Goal: Information Seeking & Learning: Learn about a topic

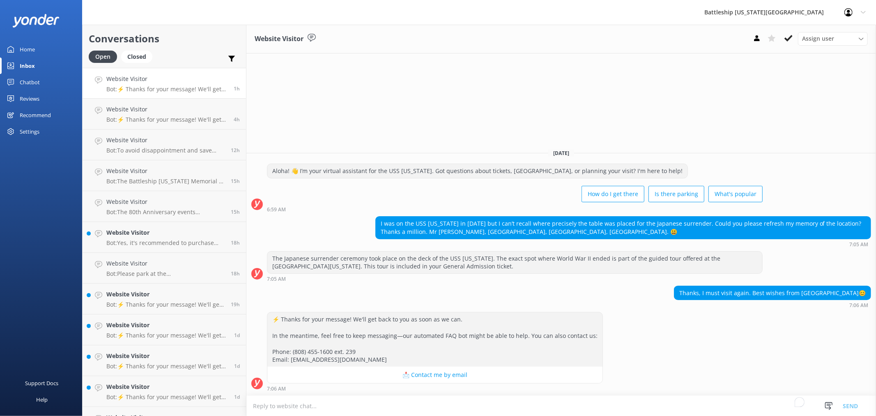
click at [33, 99] on div "Reviews" at bounding box center [30, 98] width 20 height 16
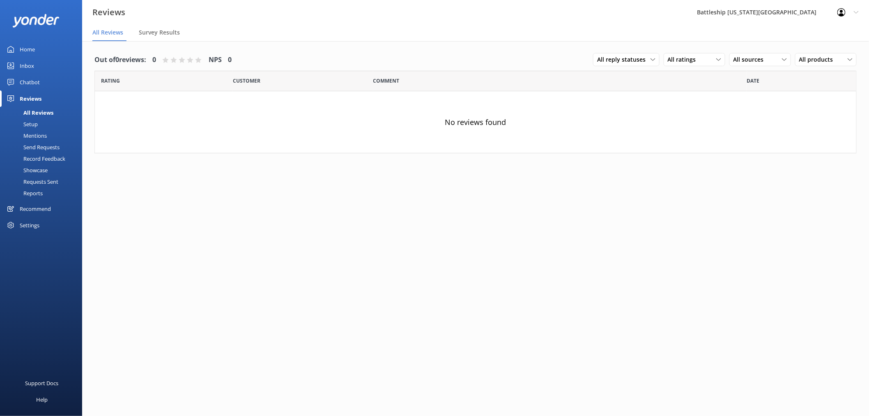
click at [32, 222] on div "Settings" at bounding box center [30, 225] width 20 height 16
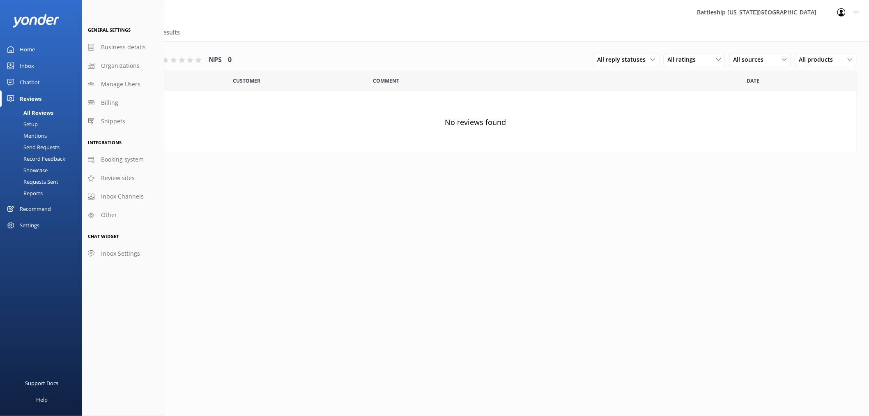
click at [34, 99] on div "Reviews" at bounding box center [31, 98] width 22 height 16
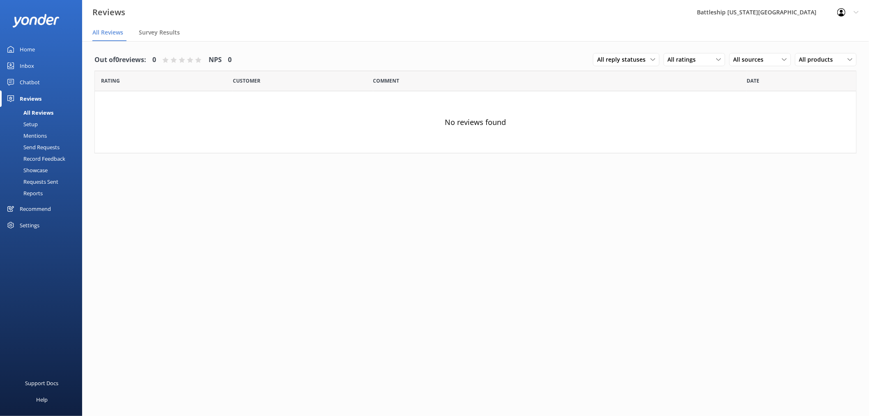
click at [26, 79] on div "Chatbot" at bounding box center [30, 82] width 20 height 16
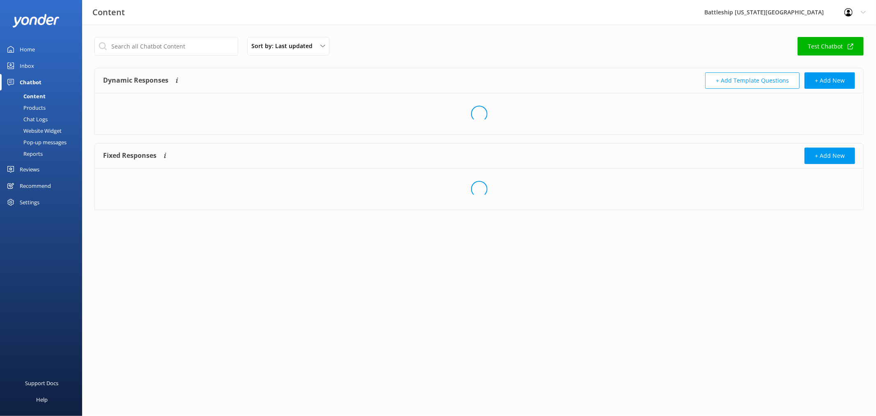
click at [27, 63] on div "Inbox" at bounding box center [27, 65] width 14 height 16
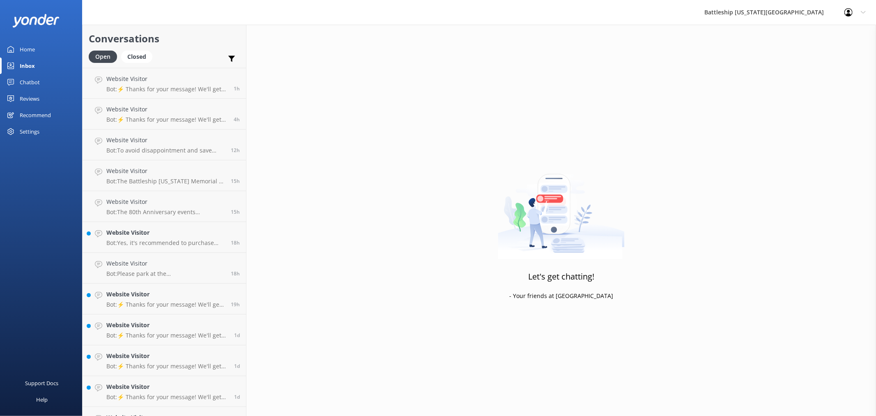
click at [27, 115] on div "Recommend" at bounding box center [35, 115] width 31 height 16
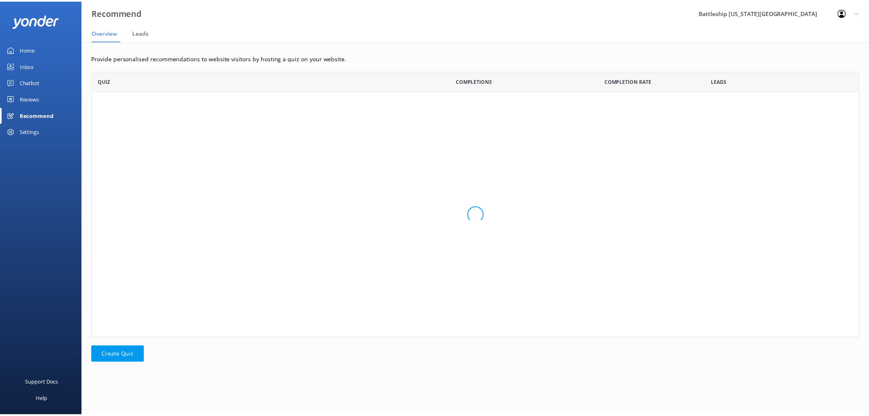
scroll to position [260, 767]
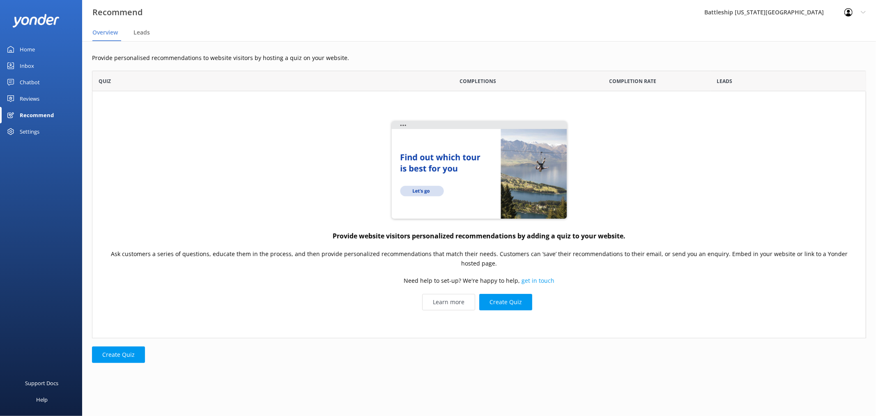
click at [27, 96] on div "Reviews" at bounding box center [30, 98] width 20 height 16
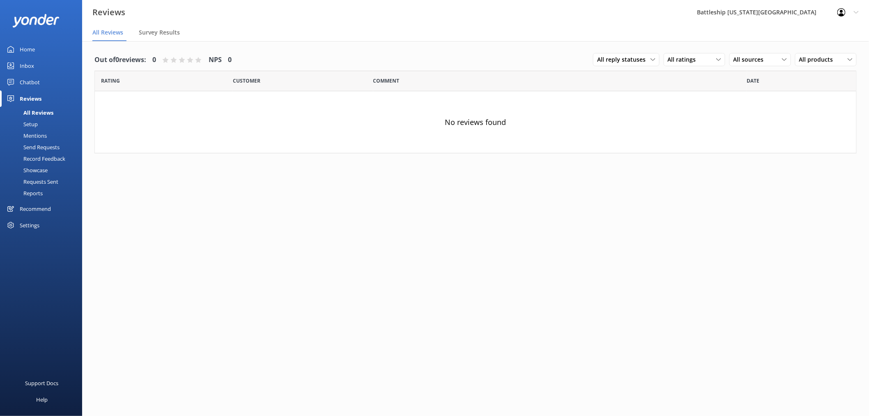
click at [31, 227] on div "Settings" at bounding box center [30, 225] width 20 height 16
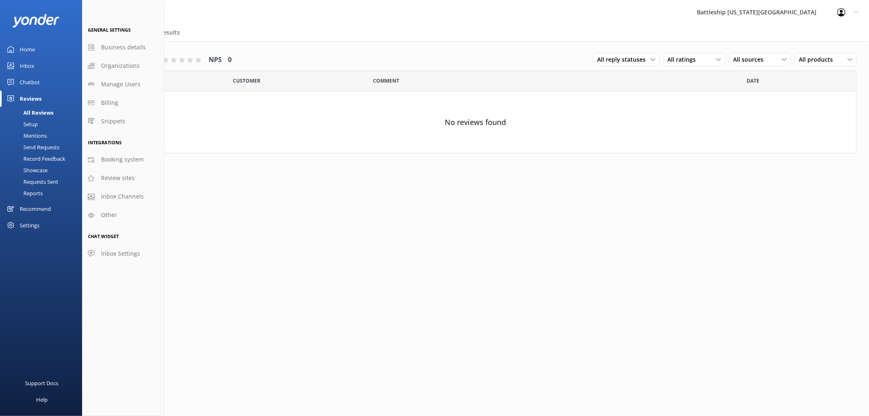
click at [21, 46] on div "Home" at bounding box center [27, 49] width 15 height 16
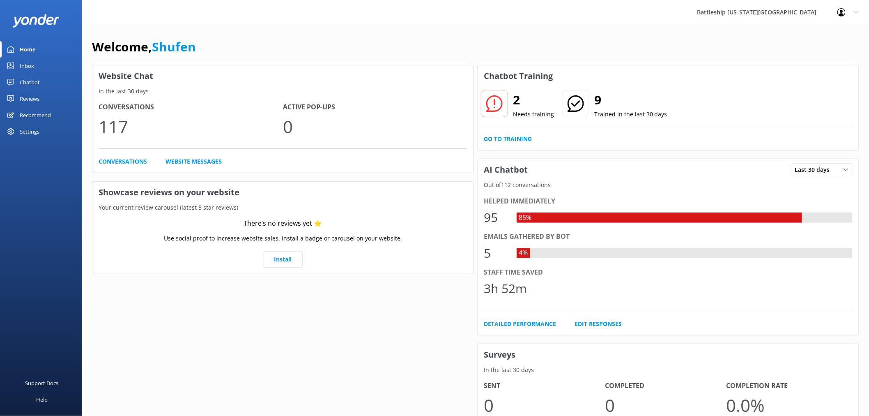
click at [855, 13] on icon at bounding box center [856, 12] width 5 height 5
click at [817, 37] on link "Profile Settings" at bounding box center [828, 35] width 82 height 21
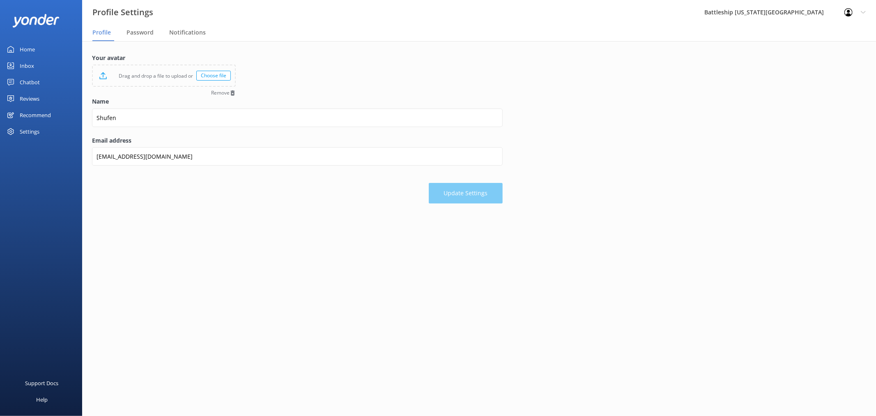
click at [23, 51] on div "Home" at bounding box center [27, 49] width 15 height 16
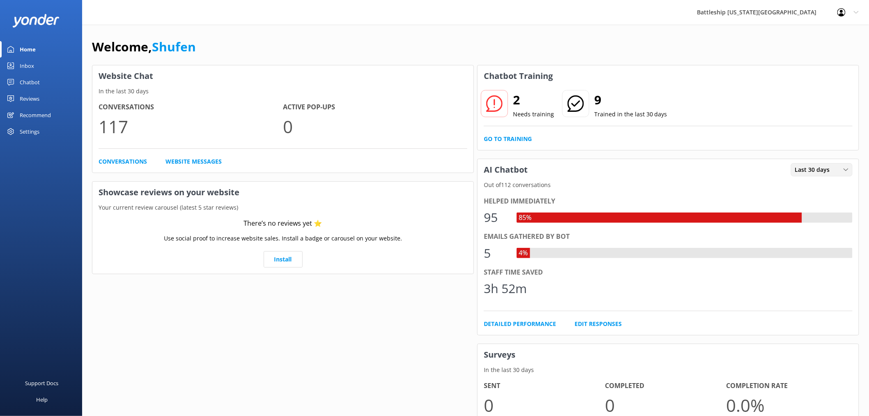
click at [844, 170] on icon at bounding box center [845, 169] width 5 height 5
click at [25, 66] on div "Inbox" at bounding box center [27, 65] width 14 height 16
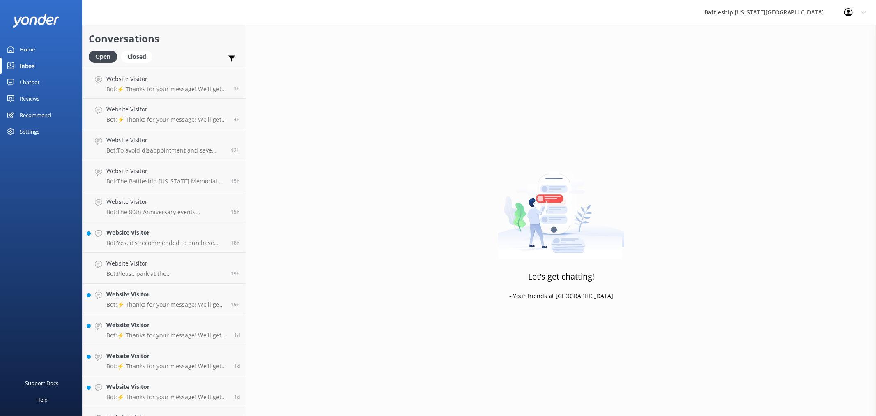
click at [25, 51] on div "Home" at bounding box center [27, 49] width 15 height 16
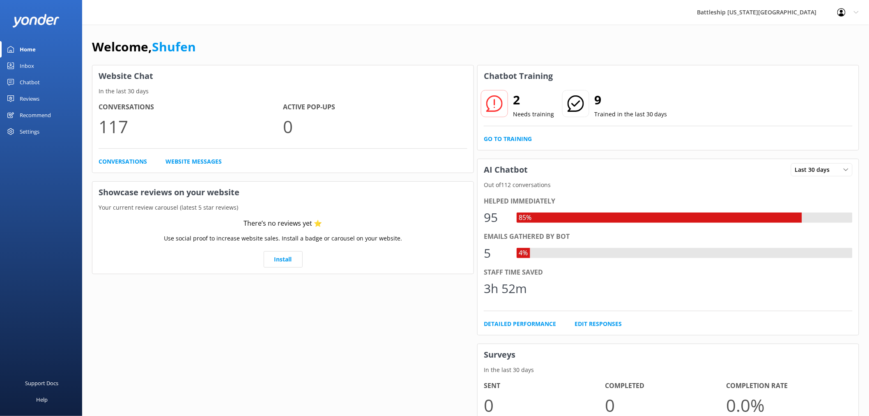
click at [31, 101] on div "Reviews" at bounding box center [30, 98] width 20 height 16
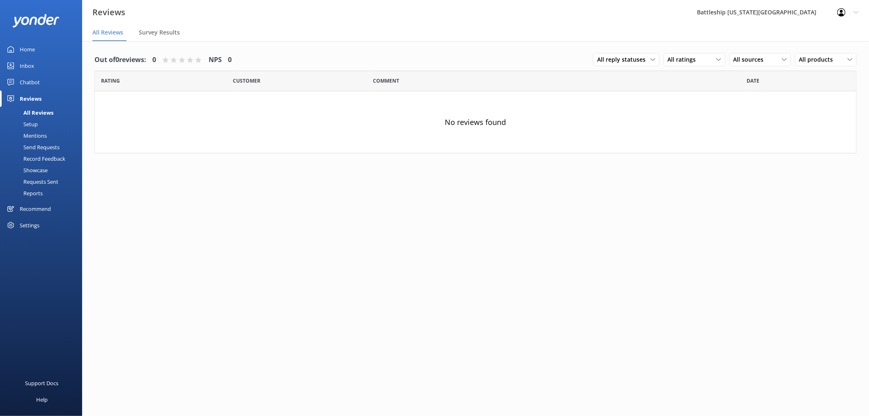
click at [40, 193] on div "Reports" at bounding box center [24, 192] width 38 height 11
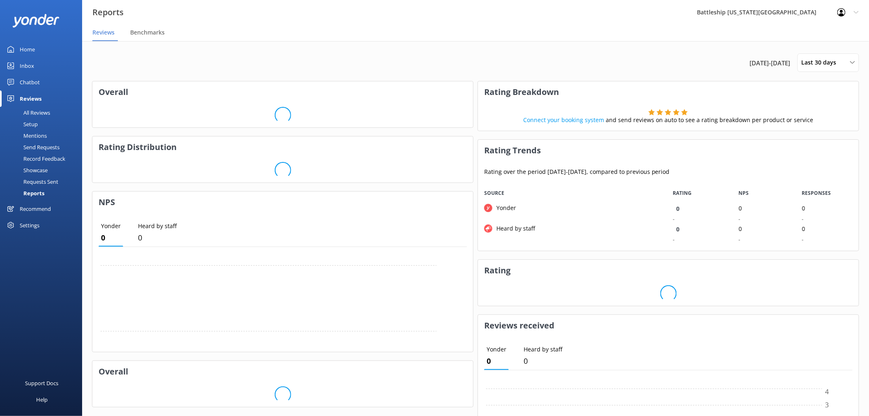
scroll to position [60, 374]
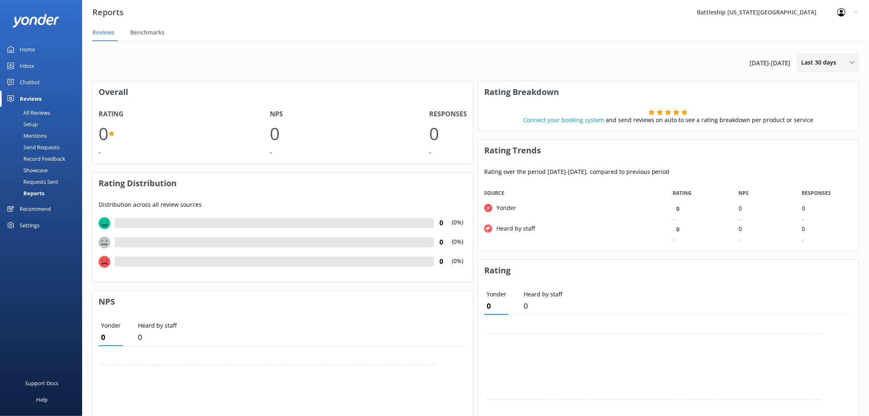
click at [847, 63] on div "Last 30 days" at bounding box center [828, 62] width 57 height 9
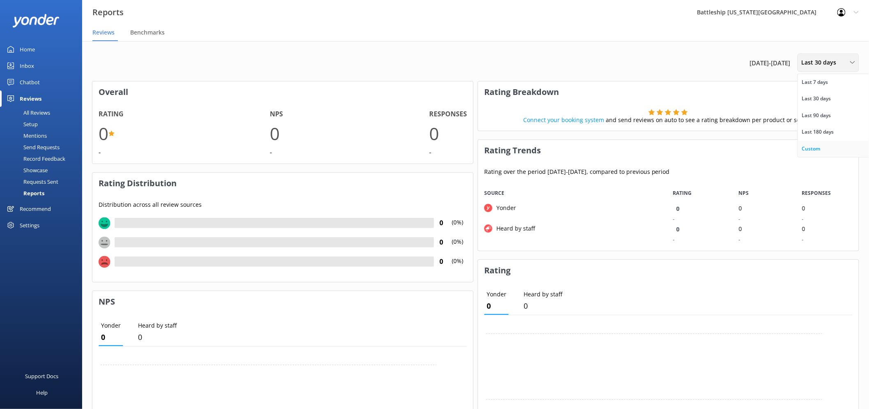
click at [819, 149] on div "Custom" at bounding box center [811, 149] width 18 height 8
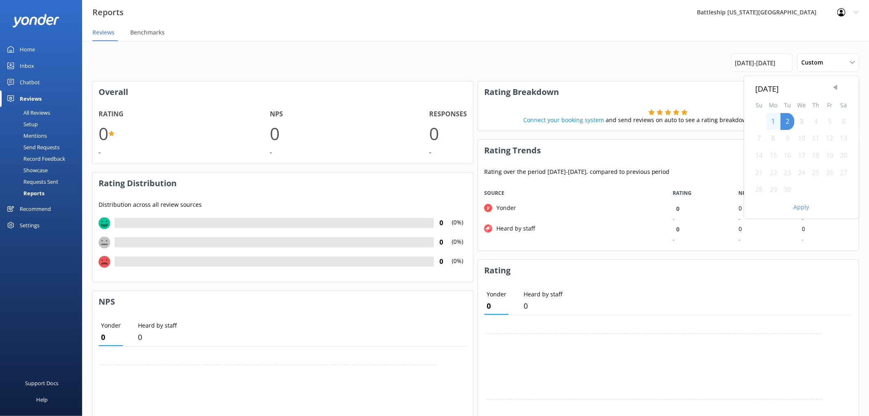
click at [834, 87] on span "Previous Month" at bounding box center [835, 87] width 8 height 8
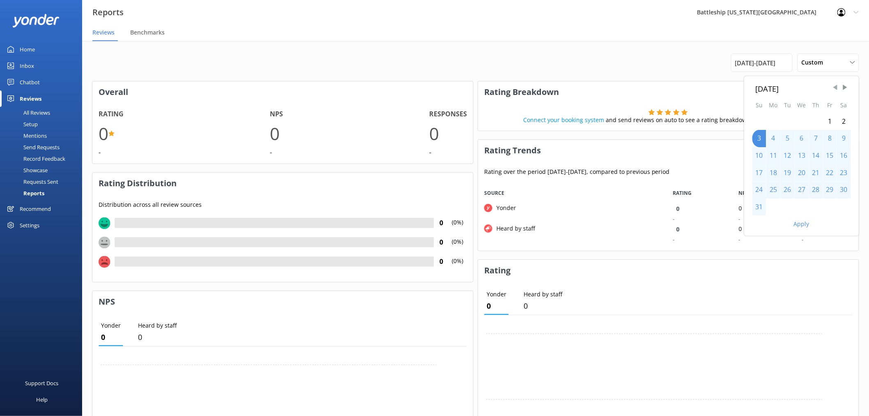
click at [834, 87] on span "Previous Month" at bounding box center [835, 87] width 8 height 8
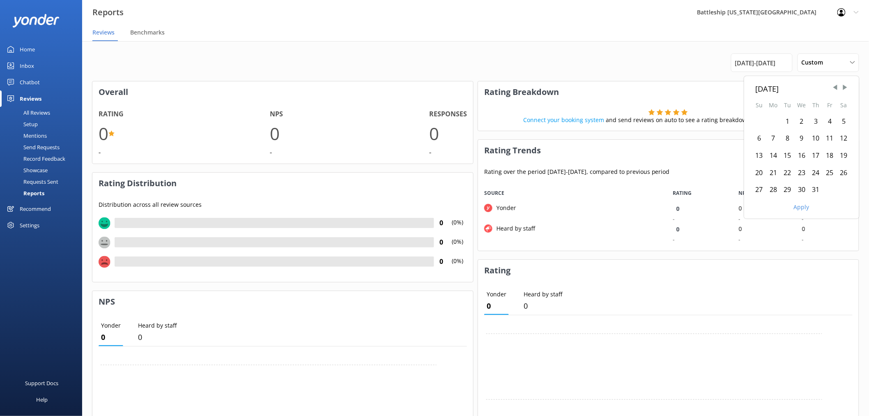
click at [788, 118] on div "1" at bounding box center [788, 121] width 14 height 17
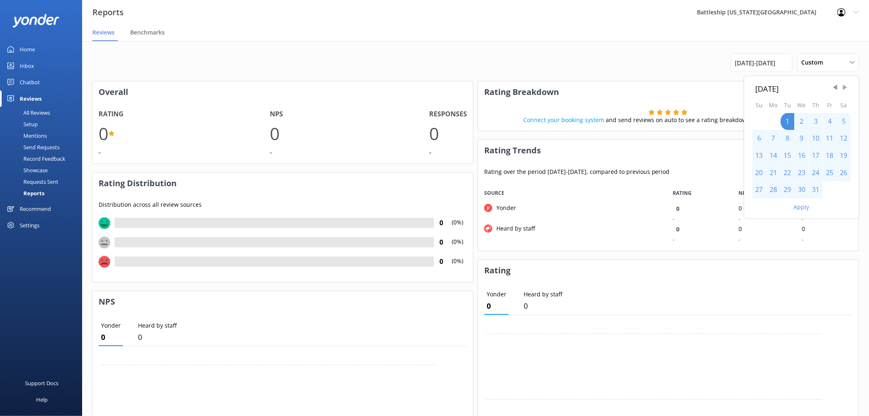
click at [847, 87] on span "Next Month" at bounding box center [845, 87] width 8 height 8
click at [759, 207] on div "31" at bounding box center [759, 206] width 14 height 17
click at [805, 223] on button "Apply" at bounding box center [802, 224] width 16 height 6
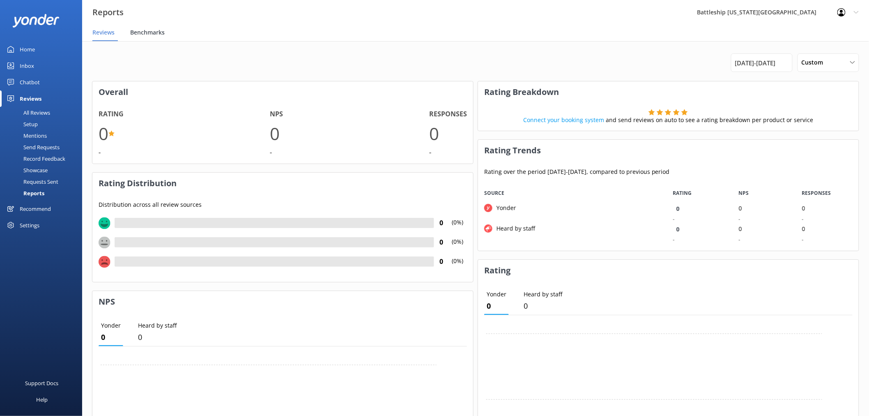
click at [147, 30] on span "Benchmarks" at bounding box center [147, 32] width 34 height 8
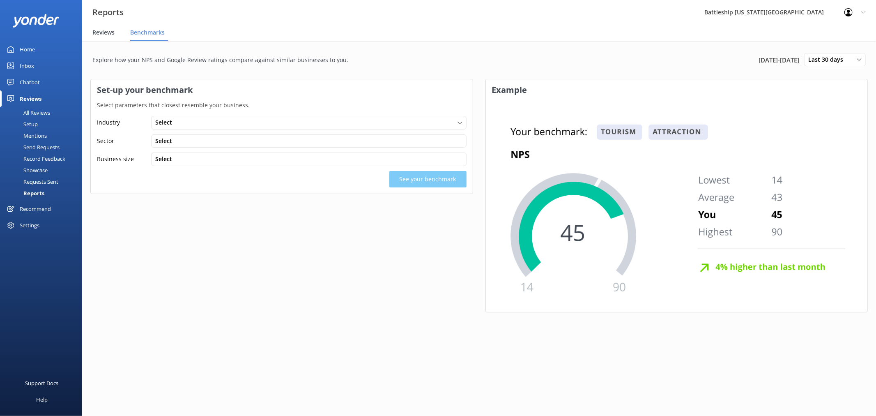
click at [99, 33] on span "Reviews" at bounding box center [103, 32] width 22 height 8
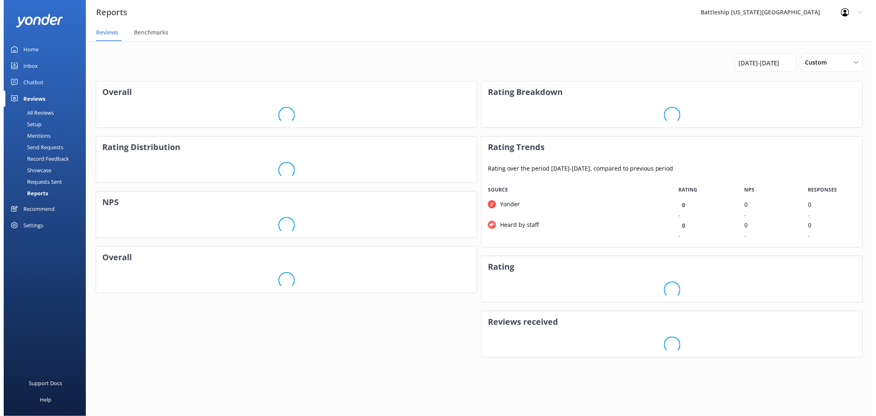
scroll to position [7, 7]
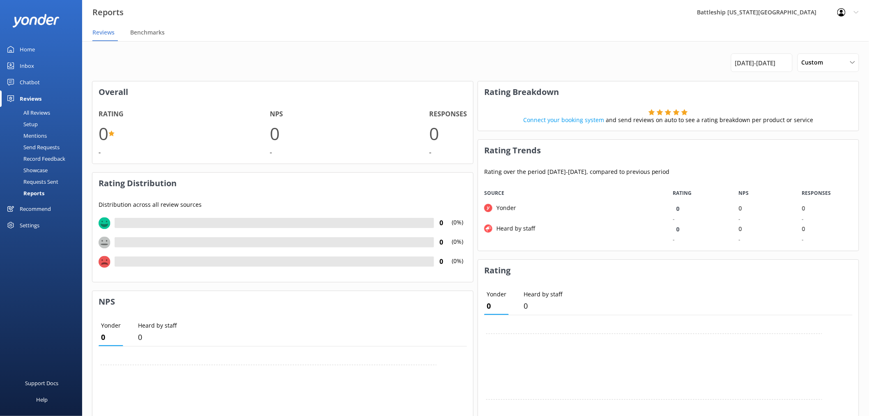
click at [43, 171] on div "Showcase" at bounding box center [26, 169] width 43 height 11
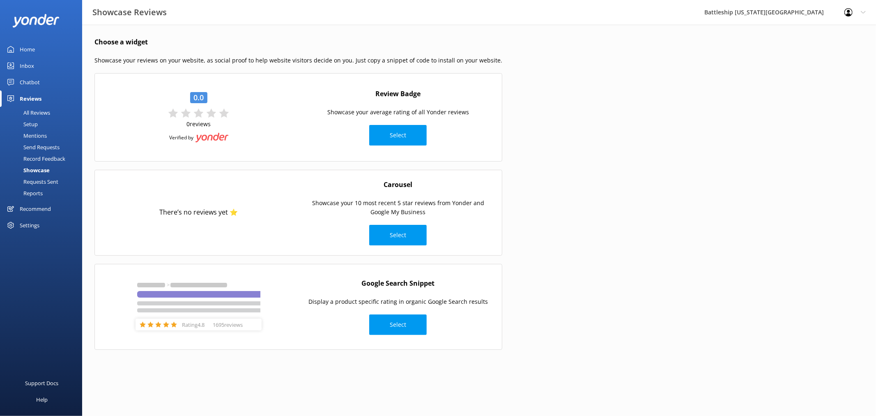
click at [43, 181] on div "Requests Sent" at bounding box center [31, 181] width 53 height 11
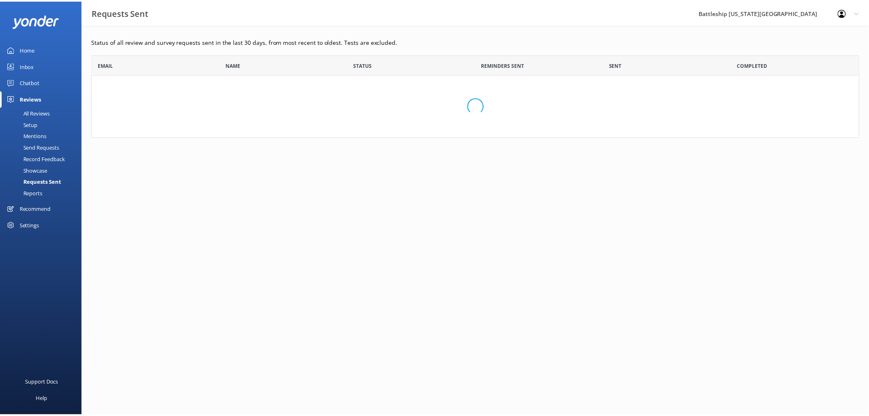
scroll to position [76, 767]
click at [35, 193] on div "Reports" at bounding box center [24, 192] width 38 height 11
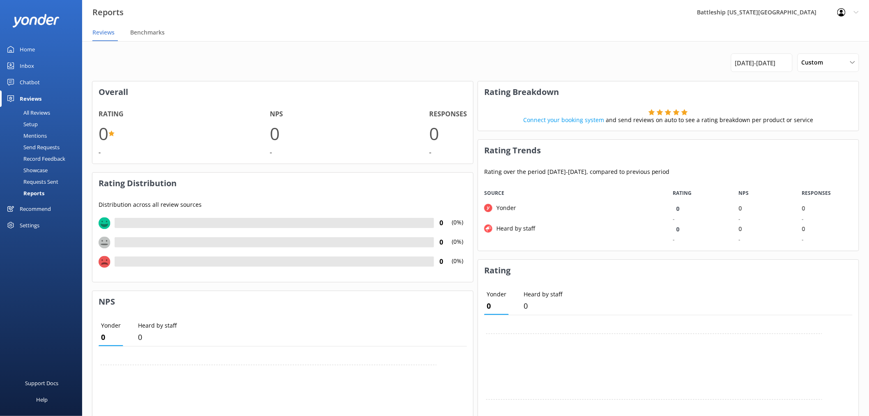
scroll to position [60, 374]
click at [30, 225] on div "Settings" at bounding box center [30, 225] width 20 height 16
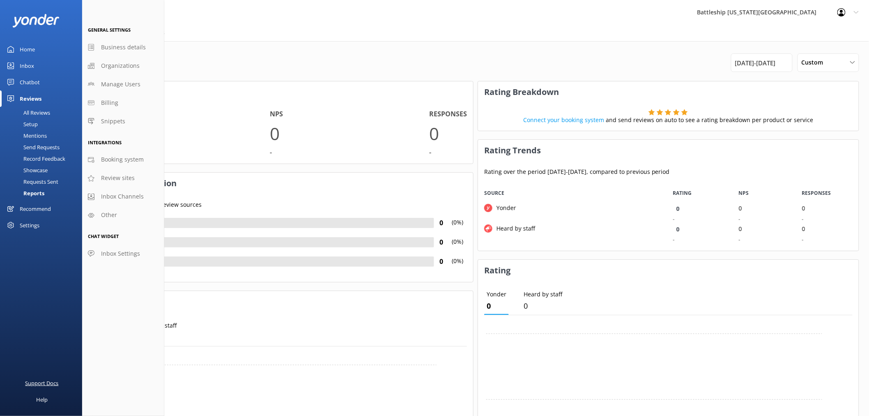
click at [47, 385] on div "Support Docs" at bounding box center [41, 383] width 33 height 16
click at [27, 48] on div "Home" at bounding box center [27, 49] width 15 height 16
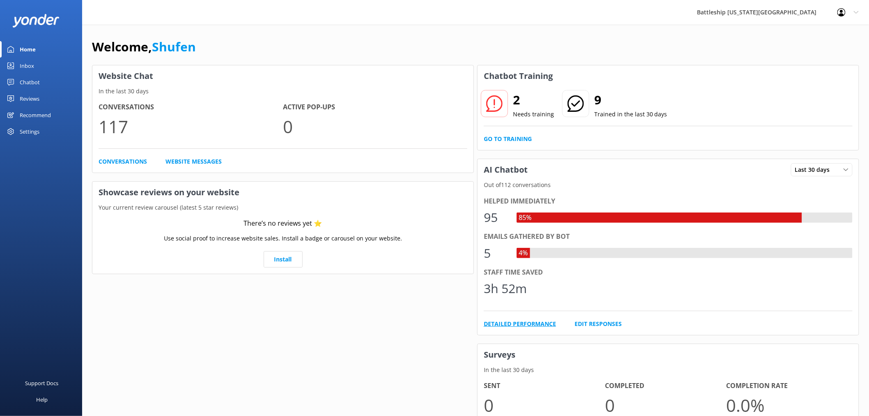
click at [547, 325] on link "Detailed Performance" at bounding box center [520, 323] width 72 height 9
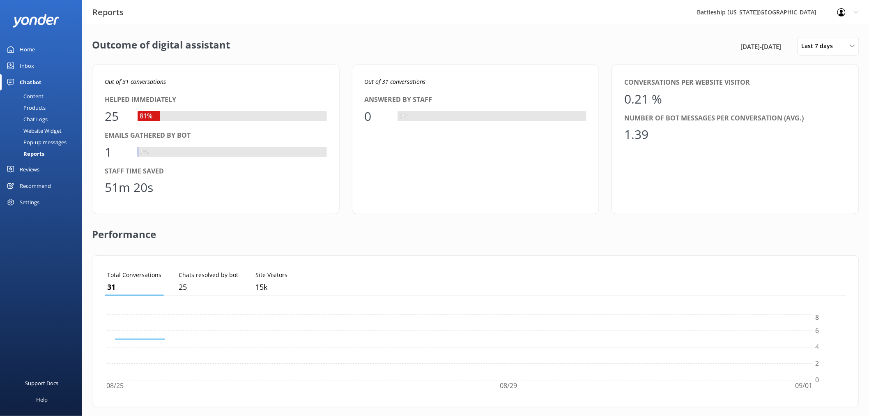
scroll to position [76, 735]
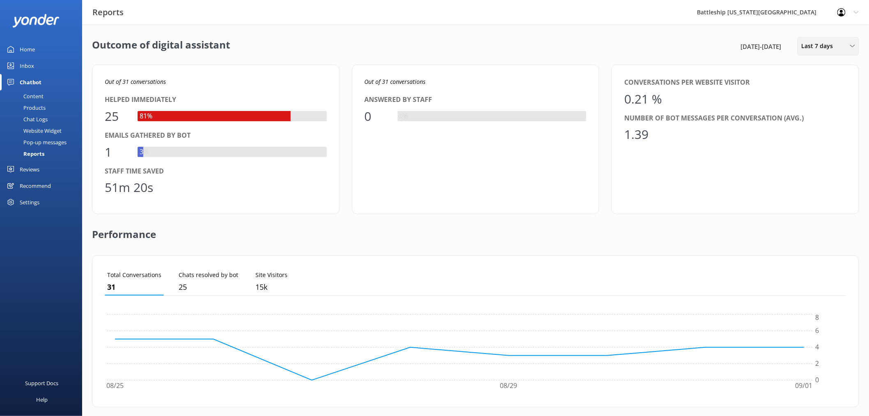
click at [852, 48] on icon at bounding box center [852, 46] width 5 height 5
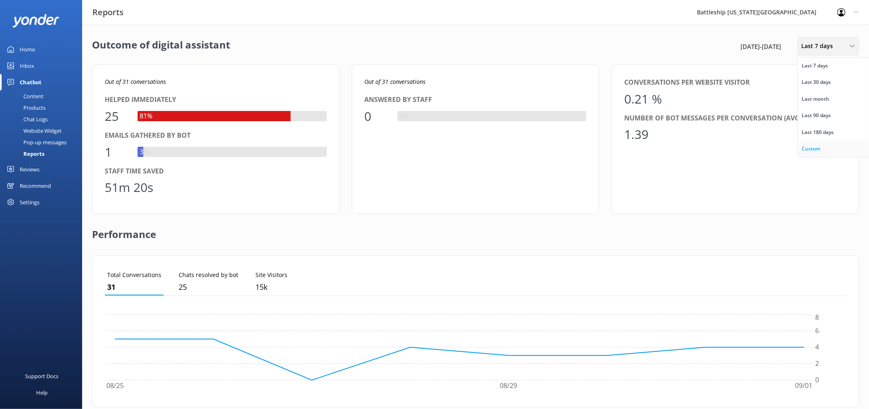
click at [816, 145] on div "Custom" at bounding box center [811, 149] width 18 height 8
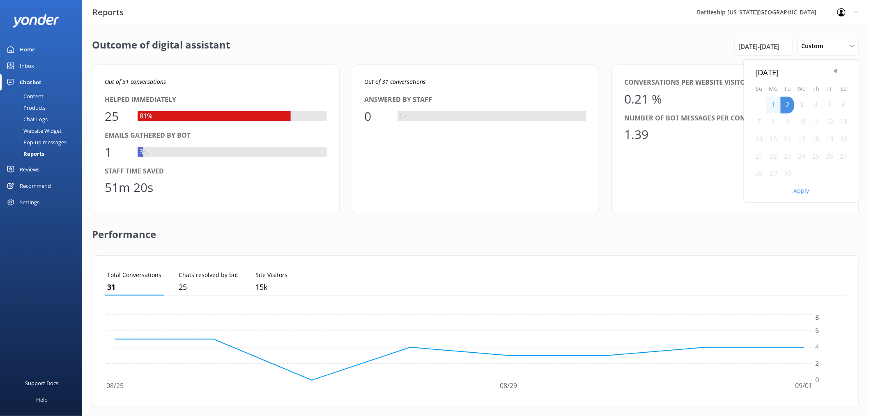
click at [834, 71] on span "Previous Month" at bounding box center [835, 71] width 8 height 8
click at [836, 71] on span "Previous Month" at bounding box center [835, 71] width 8 height 8
click at [788, 103] on div "1" at bounding box center [788, 105] width 14 height 17
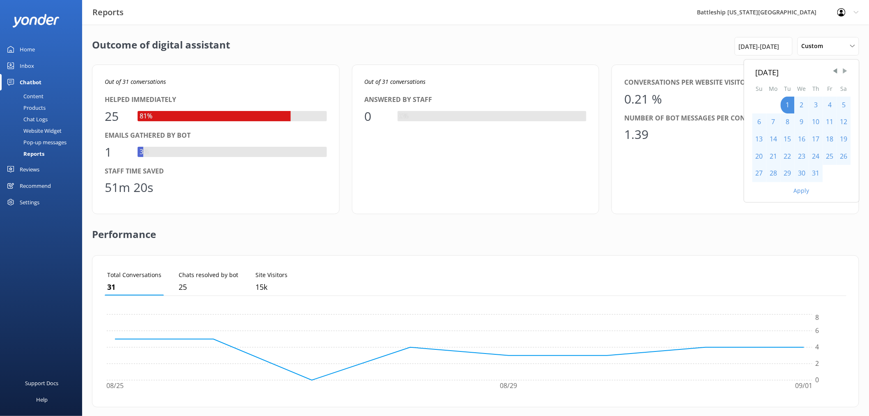
click at [847, 72] on span "Next Month" at bounding box center [845, 71] width 8 height 8
click at [754, 190] on div "31" at bounding box center [759, 190] width 14 height 17
click at [801, 206] on button "Apply" at bounding box center [802, 207] width 16 height 6
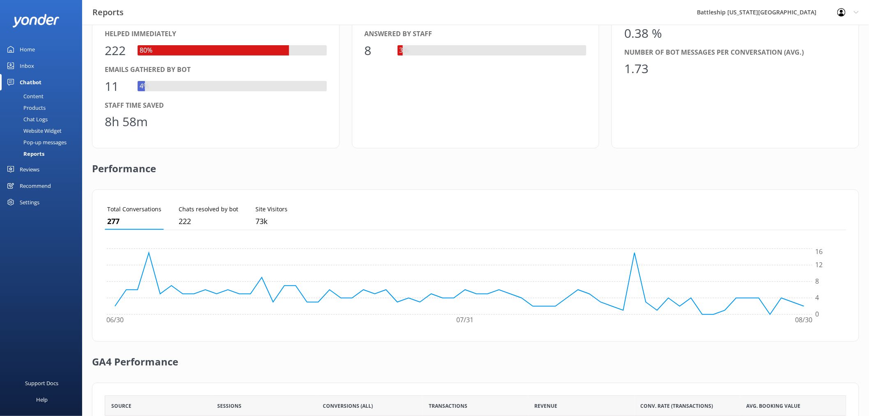
scroll to position [20, 0]
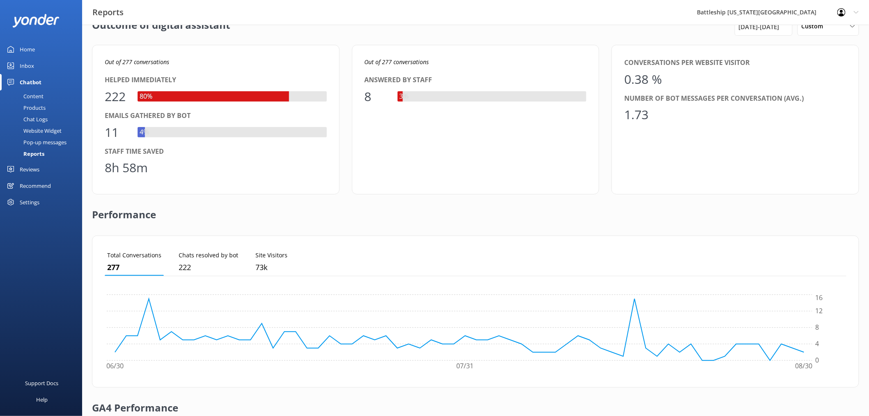
click at [31, 64] on div "Inbox" at bounding box center [27, 65] width 14 height 16
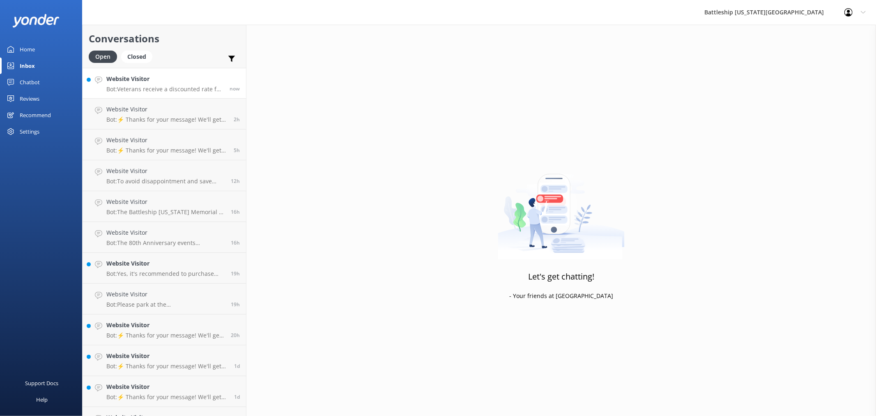
click at [170, 88] on p "Bot: Veterans receive a discounted rate for general admission tickets ($29.99 f…" at bounding box center [164, 88] width 117 height 7
